Goal: Task Accomplishment & Management: Use online tool/utility

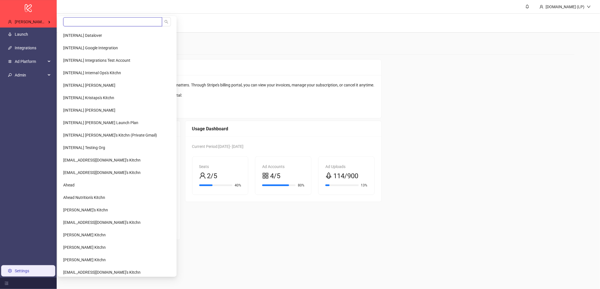
click at [75, 20] on input "search" at bounding box center [112, 21] width 99 height 9
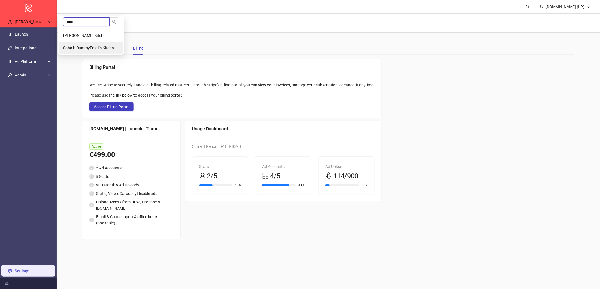
type input "****"
click at [76, 49] on span "Sohaib DummyEmail's Kitchn" at bounding box center [88, 48] width 51 height 5
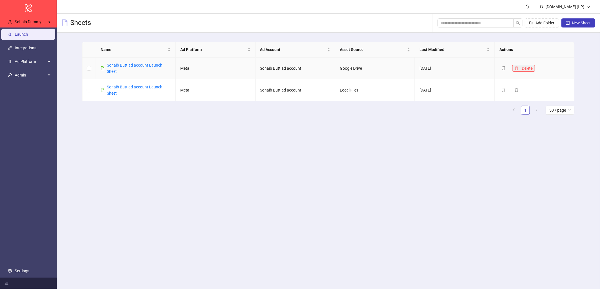
click at [519, 69] on button "Delete" at bounding box center [523, 68] width 23 height 7
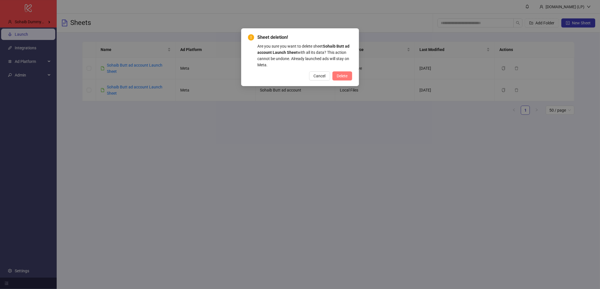
click at [342, 76] on span "Delete" at bounding box center [342, 76] width 11 height 5
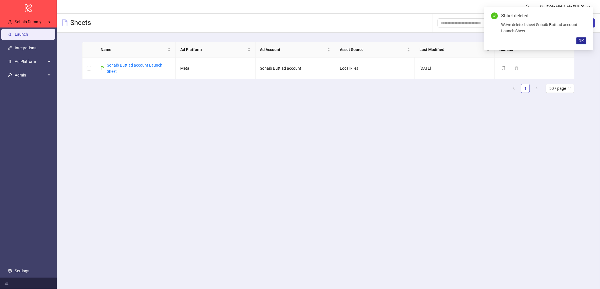
click at [581, 44] on button "OK" at bounding box center [581, 40] width 10 height 7
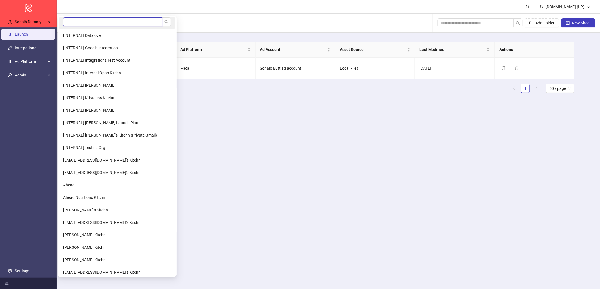
click at [79, 24] on input "search" at bounding box center [112, 21] width 99 height 9
click at [93, 26] on input "search" at bounding box center [112, 21] width 99 height 9
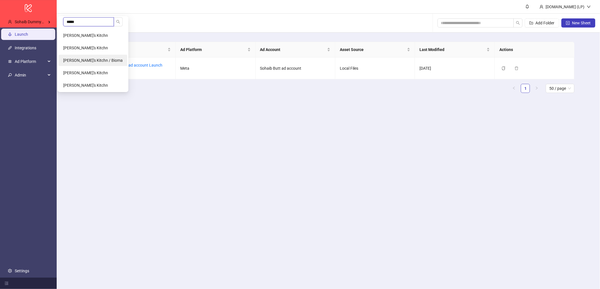
type input "*****"
click at [91, 60] on span "Martynas Sudaris's Kitchn / Bioma" at bounding box center [92, 60] width 59 height 5
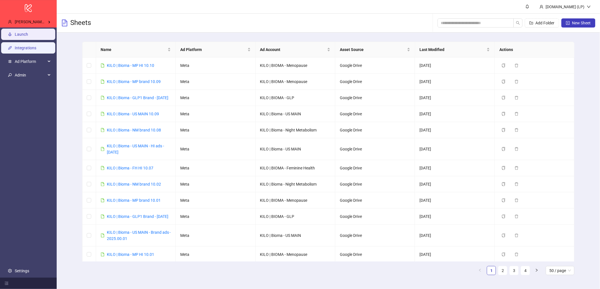
click at [32, 46] on link "Integrations" at bounding box center [26, 48] width 22 height 5
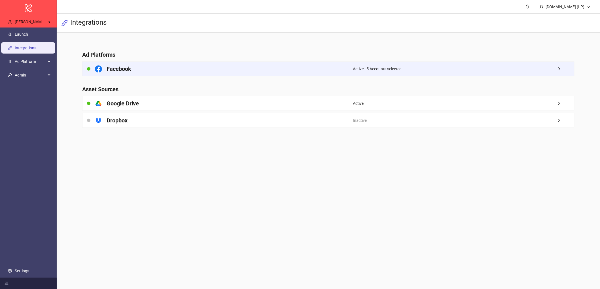
click at [313, 67] on div "Facebook" at bounding box center [217, 69] width 270 height 14
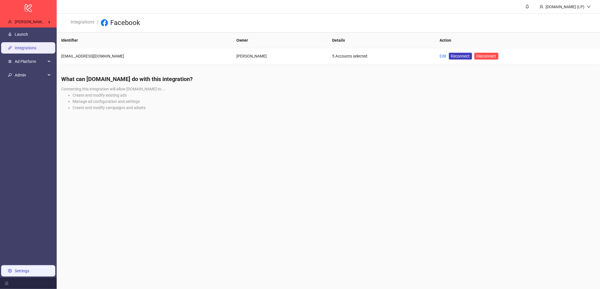
click at [20, 273] on link "Settings" at bounding box center [22, 271] width 14 height 5
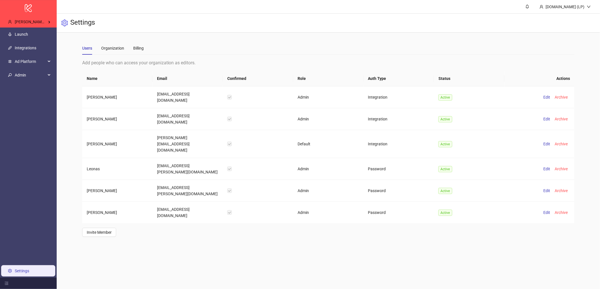
click at [29, 82] on ul "Launch Integrations Ad Platform Admin Settings" at bounding box center [28, 152] width 57 height 250
click at [36, 77] on span "Admin" at bounding box center [30, 74] width 31 height 11
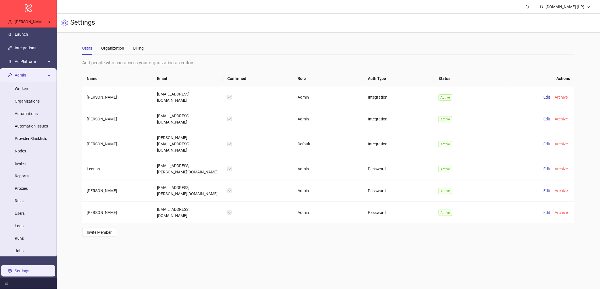
click at [36, 77] on span "Admin" at bounding box center [30, 74] width 31 height 11
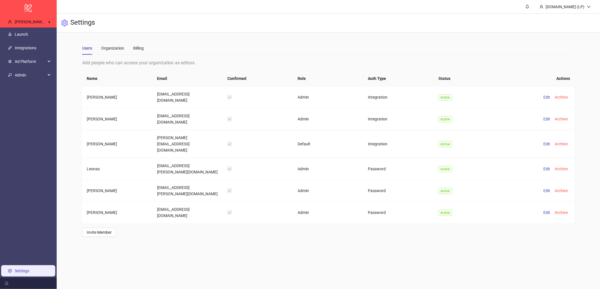
click at [144, 48] on div "Users Organization Billing" at bounding box center [328, 48] width 492 height 13
click at [139, 49] on div "Billing" at bounding box center [138, 48] width 10 height 6
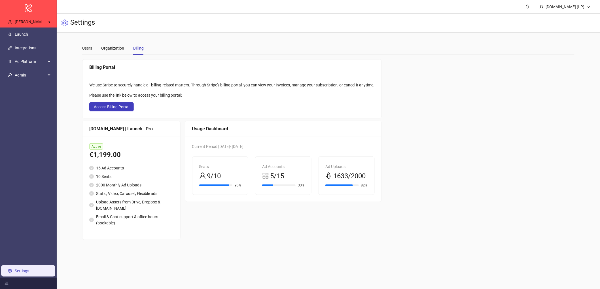
click at [92, 50] on div "Users Organization Billing" at bounding box center [112, 48] width 61 height 13
click at [100, 47] on div "Users Organization Billing" at bounding box center [112, 48] width 61 height 13
click at [89, 48] on div "Users" at bounding box center [87, 48] width 10 height 6
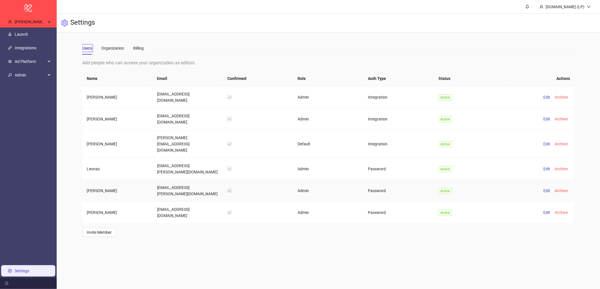
click at [164, 180] on td "sandijs.kalnins@bioma.health" at bounding box center [187, 191] width 70 height 22
copy td "sandijs.kalnins@bioma.health"
click at [169, 180] on td "sandijs.kalnins@bioma.health" at bounding box center [187, 191] width 70 height 22
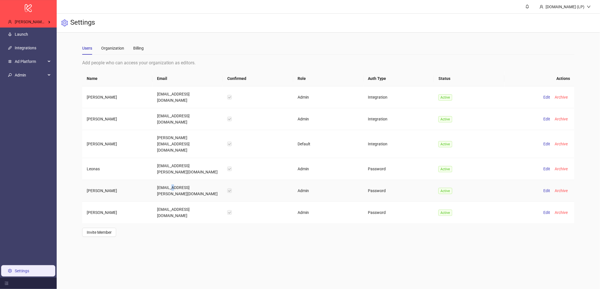
click at [169, 180] on td "sandijs.kalnins@bioma.health" at bounding box center [187, 191] width 70 height 22
click at [168, 180] on td "sandijs.kalnins@bioma.health" at bounding box center [187, 191] width 70 height 22
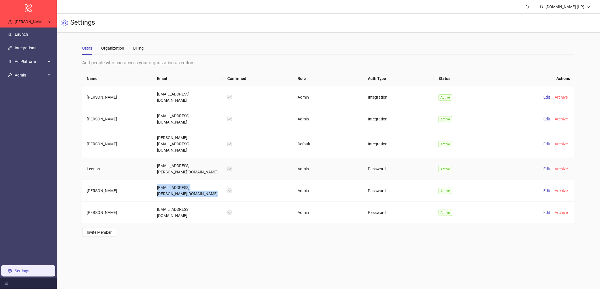
copy td "sandijs.kalnins@bioma.health"
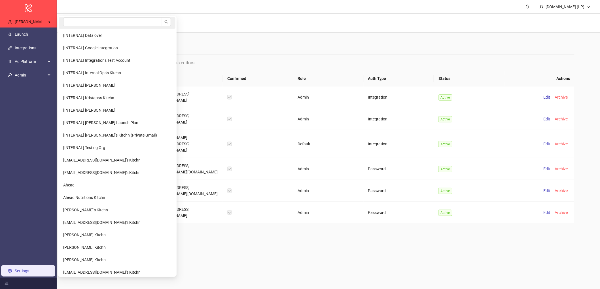
drag, startPoint x: 37, startPoint y: 22, endPoint x: 63, endPoint y: 19, distance: 26.2
click at [37, 22] on span "Martynas Sudaris's Kitchn / Bioma" at bounding box center [44, 22] width 59 height 5
click at [63, 19] on li at bounding box center [117, 22] width 117 height 11
click at [45, 20] on span "Martynas Sudaris's Kitchn / Bioma" at bounding box center [44, 22] width 59 height 5
click at [83, 20] on input "search" at bounding box center [112, 21] width 99 height 9
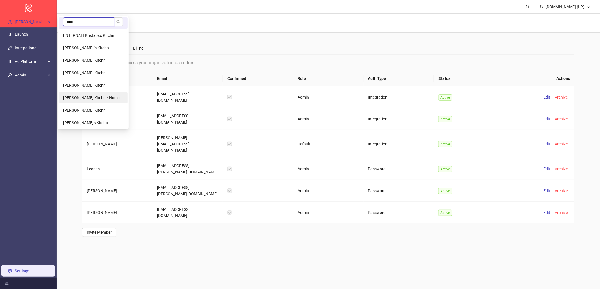
type input "****"
click at [94, 100] on span "Kristoffer Wikner's Kitchn / Nudient" at bounding box center [93, 97] width 60 height 5
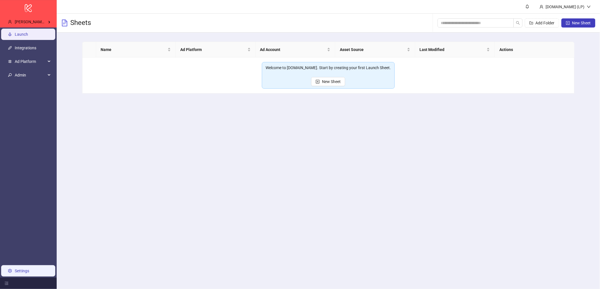
click at [24, 272] on link "Settings" at bounding box center [22, 271] width 14 height 5
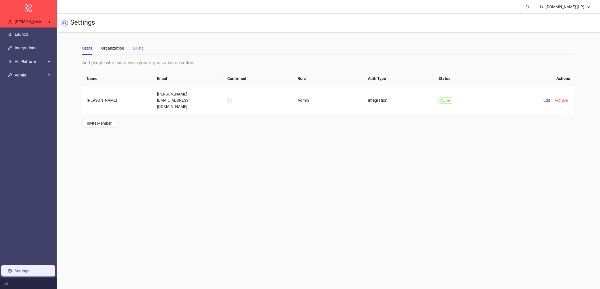
click at [142, 51] on div "Billing" at bounding box center [138, 48] width 10 height 13
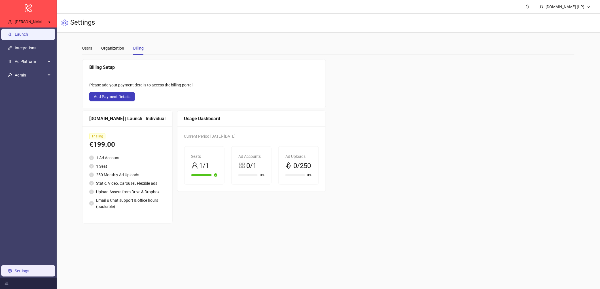
click at [28, 36] on link "Launch" at bounding box center [21, 34] width 13 height 5
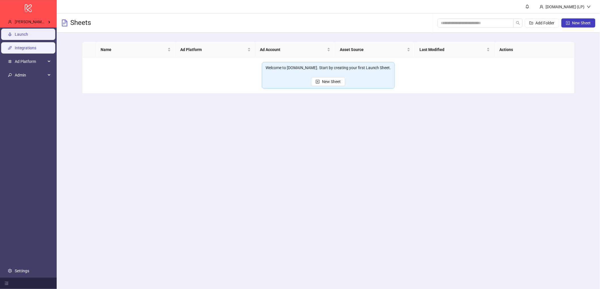
click at [36, 47] on link "Integrations" at bounding box center [26, 48] width 22 height 5
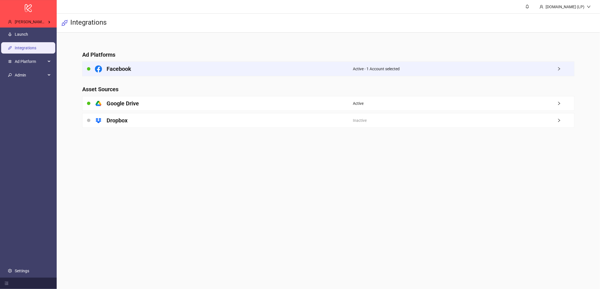
click at [255, 73] on div "Facebook" at bounding box center [217, 69] width 270 height 14
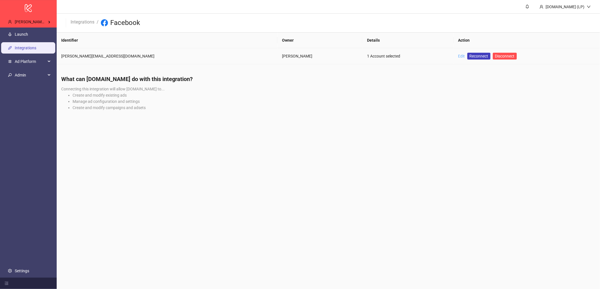
click at [458, 57] on link "Edit" at bounding box center [461, 56] width 7 height 5
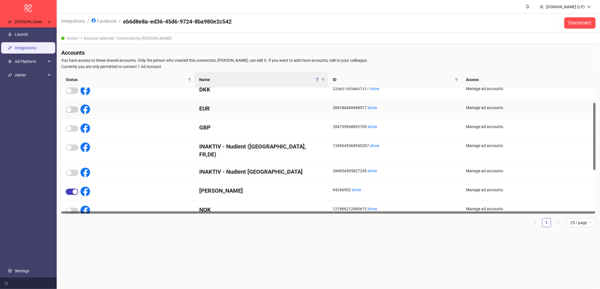
scroll to position [31, 0]
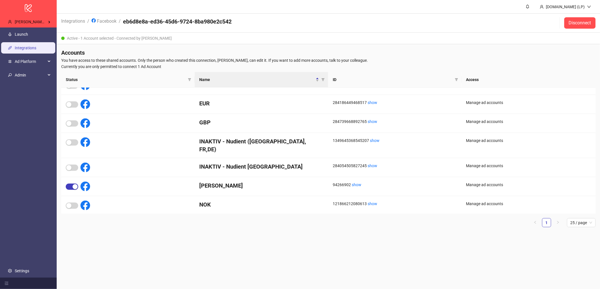
click at [429, 50] on h4 "Accounts" at bounding box center [328, 53] width 534 height 8
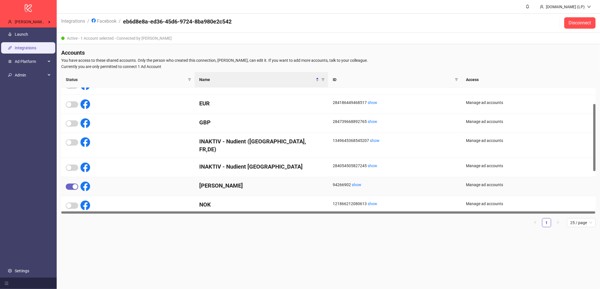
click at [69, 184] on span "button" at bounding box center [72, 187] width 12 height 6
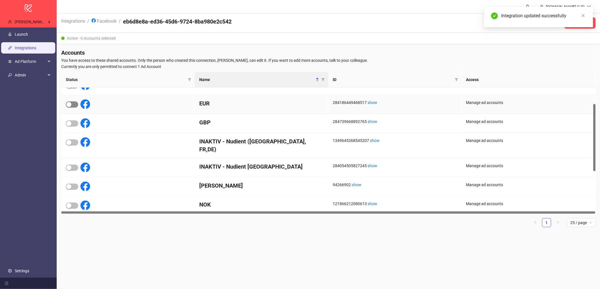
click at [75, 106] on span "button" at bounding box center [72, 104] width 12 height 6
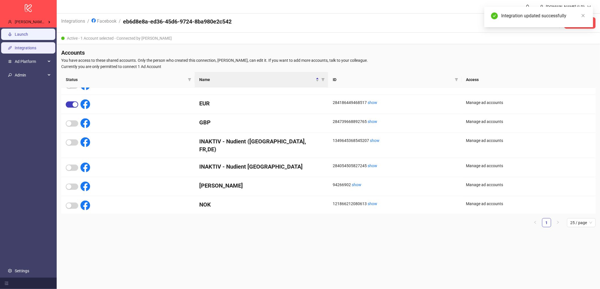
click at [24, 33] on link "Launch" at bounding box center [21, 34] width 13 height 5
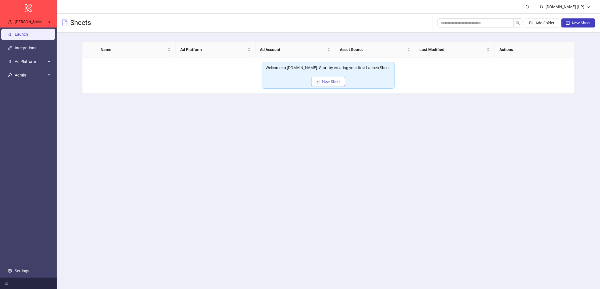
click at [336, 79] on span "New Sheet" at bounding box center [331, 81] width 19 height 5
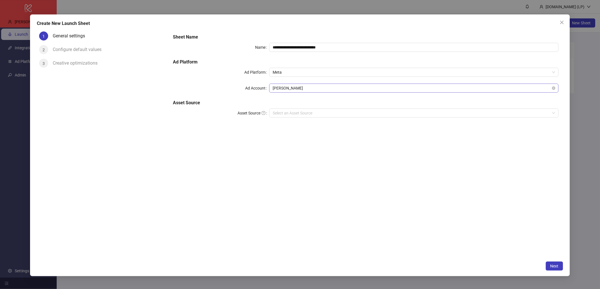
click at [314, 88] on span "[PERSON_NAME]" at bounding box center [413, 88] width 282 height 8
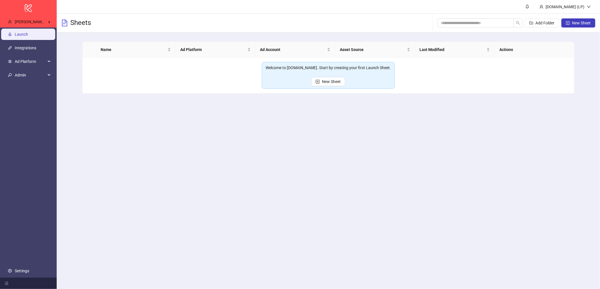
click at [324, 88] on div "Welcome to [DOMAIN_NAME]. Start by creating your first Launch Sheet. New Sheet" at bounding box center [328, 75] width 133 height 27
click at [327, 84] on span "New Sheet" at bounding box center [331, 81] width 19 height 5
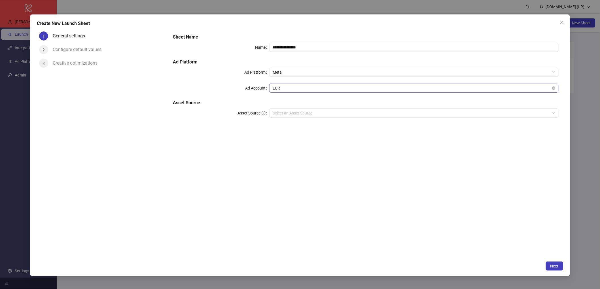
click at [302, 84] on div "EUR" at bounding box center [413, 88] width 289 height 9
click at [307, 89] on span "EUR" at bounding box center [413, 88] width 282 height 8
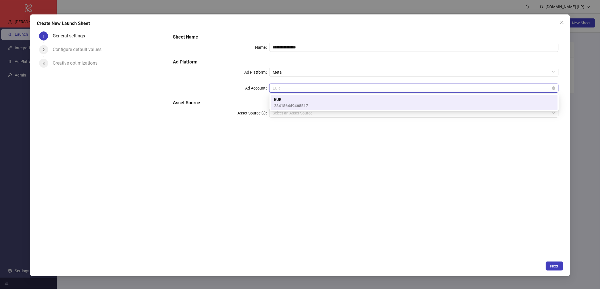
click at [307, 89] on span "EUR" at bounding box center [413, 88] width 282 height 8
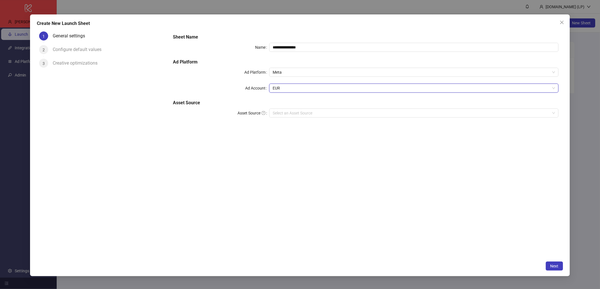
click at [291, 120] on div "**********" at bounding box center [366, 78] width 390 height 95
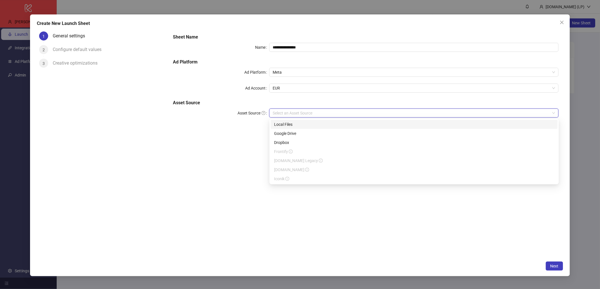
click at [293, 116] on input "Asset Source" at bounding box center [410, 113] width 277 height 8
click at [298, 126] on div "Local Files" at bounding box center [414, 124] width 280 height 6
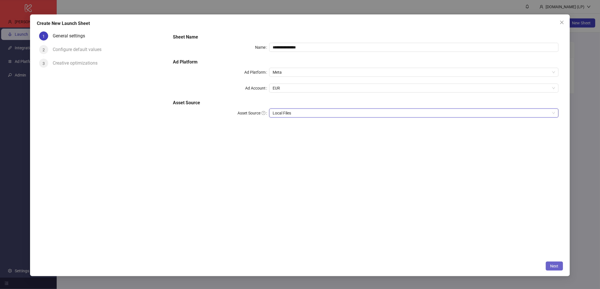
click at [555, 266] on span "Next" at bounding box center [554, 266] width 8 height 5
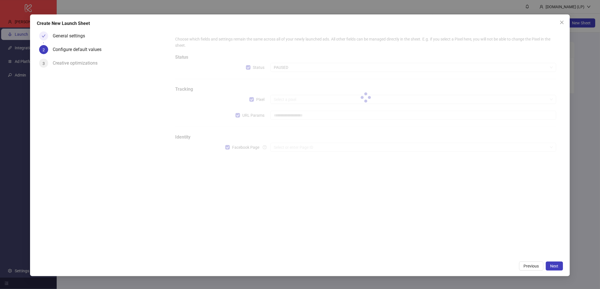
type input "**********"
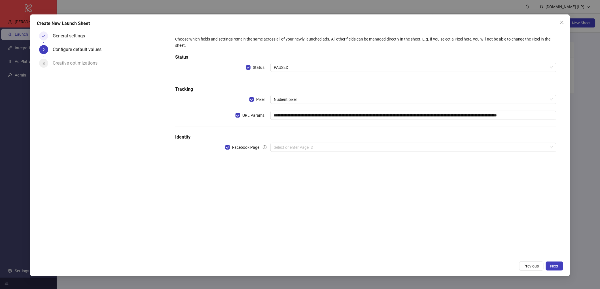
click at [304, 101] on span "Nudient pixel" at bounding box center [413, 99] width 279 height 8
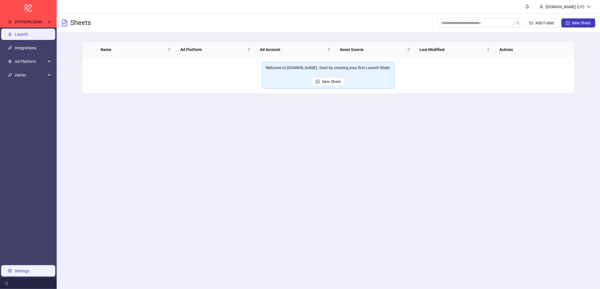
click at [29, 269] on link "Settings" at bounding box center [22, 271] width 14 height 5
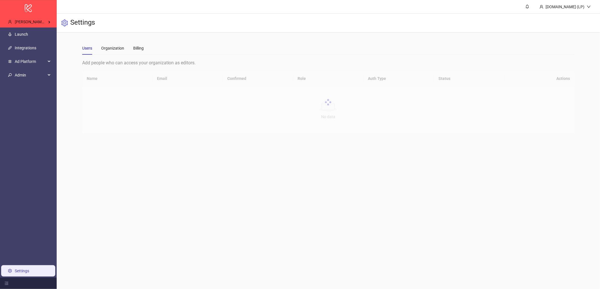
click at [144, 50] on div "Users Organization Billing" at bounding box center [328, 48] width 492 height 13
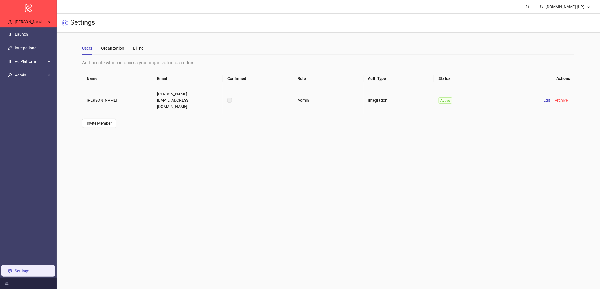
click at [188, 94] on td "kristoffer@nudient.com" at bounding box center [187, 100] width 70 height 28
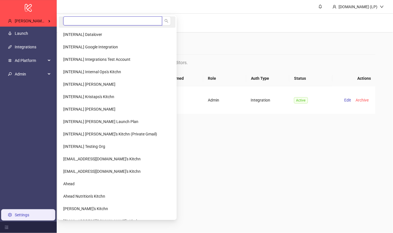
click at [76, 17] on input "search" at bounding box center [112, 20] width 99 height 9
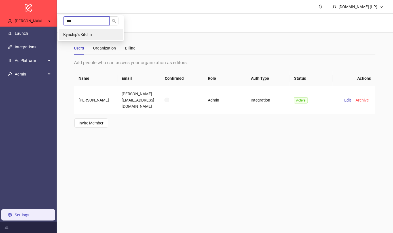
type input "***"
click at [80, 35] on span "Kynship's Kitchn" at bounding box center [77, 34] width 29 height 5
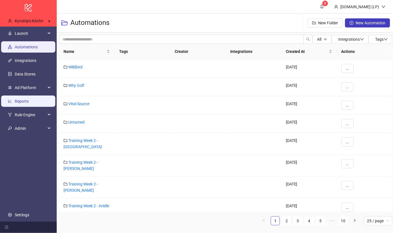
click at [29, 104] on link "Reports" at bounding box center [22, 101] width 14 height 5
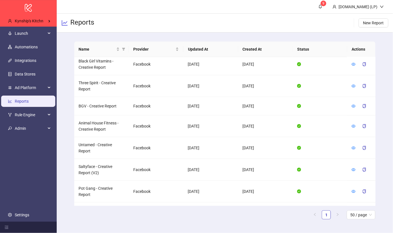
scroll to position [616, 0]
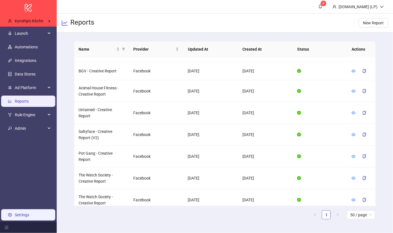
click at [29, 214] on link "Settings" at bounding box center [22, 215] width 14 height 5
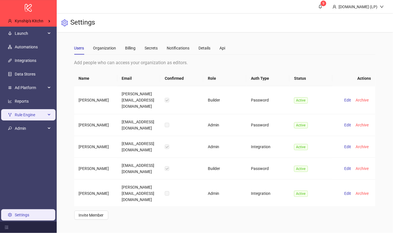
click at [33, 122] on li "Rule Engine" at bounding box center [28, 115] width 57 height 14
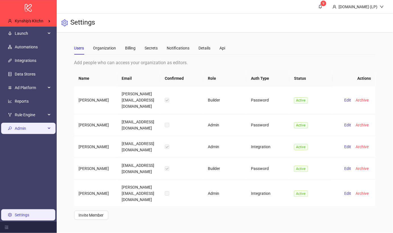
click at [33, 130] on span "Admin" at bounding box center [30, 128] width 31 height 11
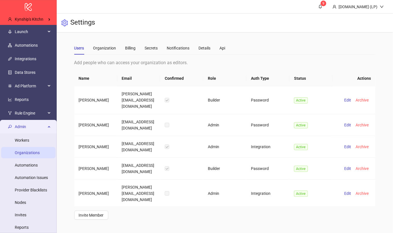
click at [34, 155] on link "Organizations" at bounding box center [27, 153] width 25 height 5
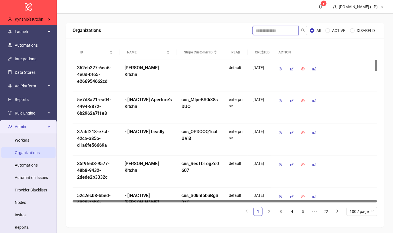
click at [277, 34] on input "search" at bounding box center [275, 30] width 46 height 9
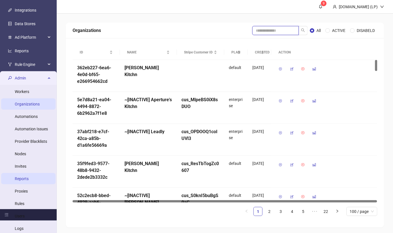
scroll to position [49, 0]
click at [29, 178] on link "Reports" at bounding box center [22, 178] width 14 height 5
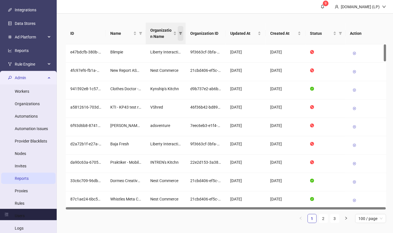
click at [179, 38] on span "Organization Name" at bounding box center [181, 33] width 6 height 15
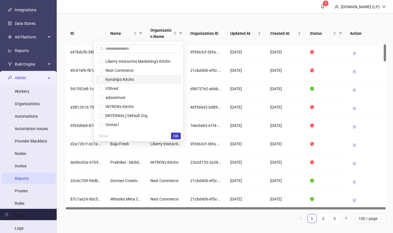
click at [121, 82] on span "Kynship's Kitchn" at bounding box center [139, 79] width 80 height 6
click at [172, 135] on button "OK" at bounding box center [176, 136] width 10 height 7
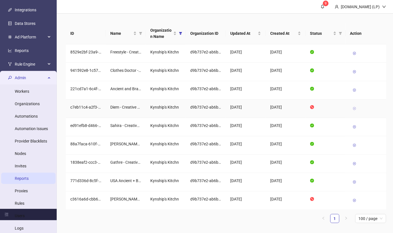
click at [354, 109] on icon at bounding box center [354, 109] width 4 height 4
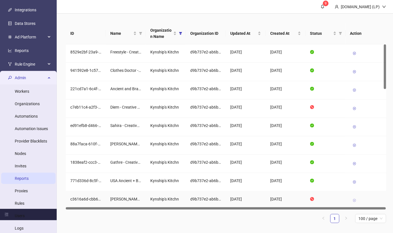
click at [354, 200] on icon at bounding box center [354, 201] width 4 height 4
click at [29, 52] on link "Reports" at bounding box center [22, 50] width 14 height 5
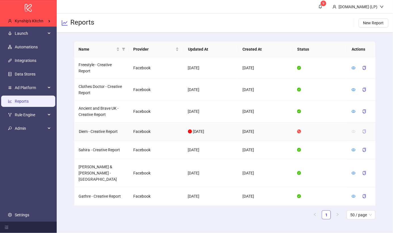
click at [367, 131] on button "button" at bounding box center [363, 131] width 13 height 9
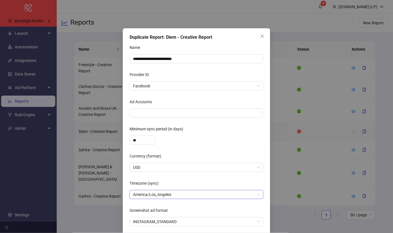
scroll to position [21, 0]
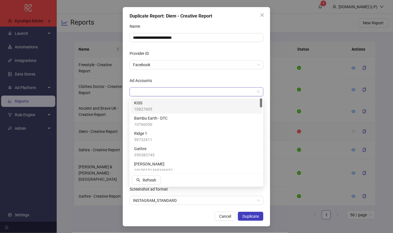
click at [221, 91] on div at bounding box center [193, 92] width 125 height 8
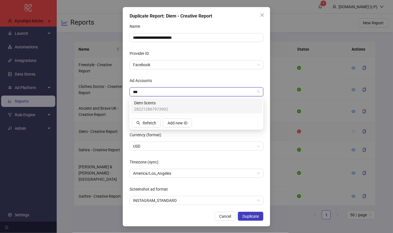
type input "****"
click at [208, 105] on div "Diem Scents 282212867973902" at bounding box center [196, 106] width 125 height 12
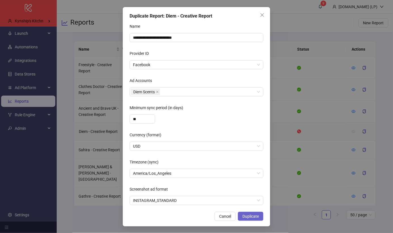
click at [253, 218] on span "Duplicate" at bounding box center [250, 216] width 16 height 5
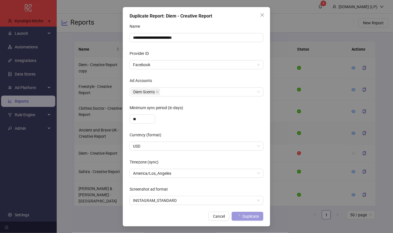
scroll to position [0, 0]
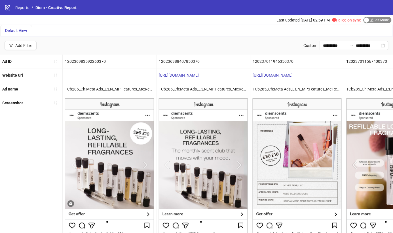
click at [371, 18] on span "Edit Mode Edit Mode" at bounding box center [377, 20] width 28 height 6
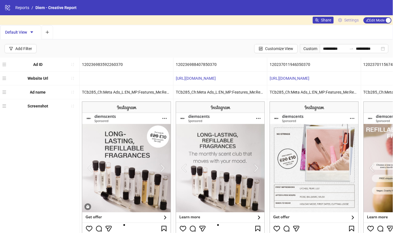
click at [356, 18] on span "Settings" at bounding box center [351, 20] width 14 height 6
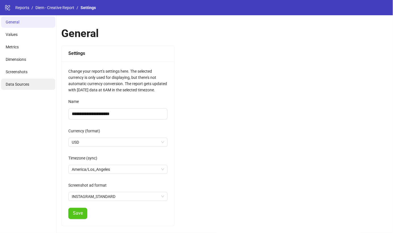
click at [34, 80] on li "Data Sources" at bounding box center [28, 84] width 54 height 11
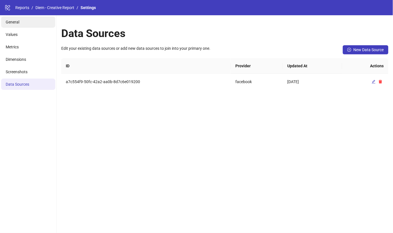
click at [41, 20] on li "General" at bounding box center [28, 21] width 54 height 11
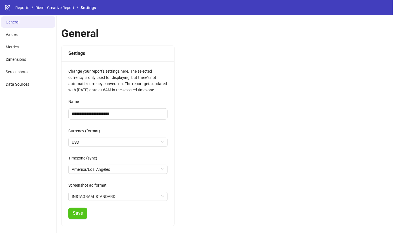
scroll to position [70, 0]
